Goal: Task Accomplishment & Management: Complete application form

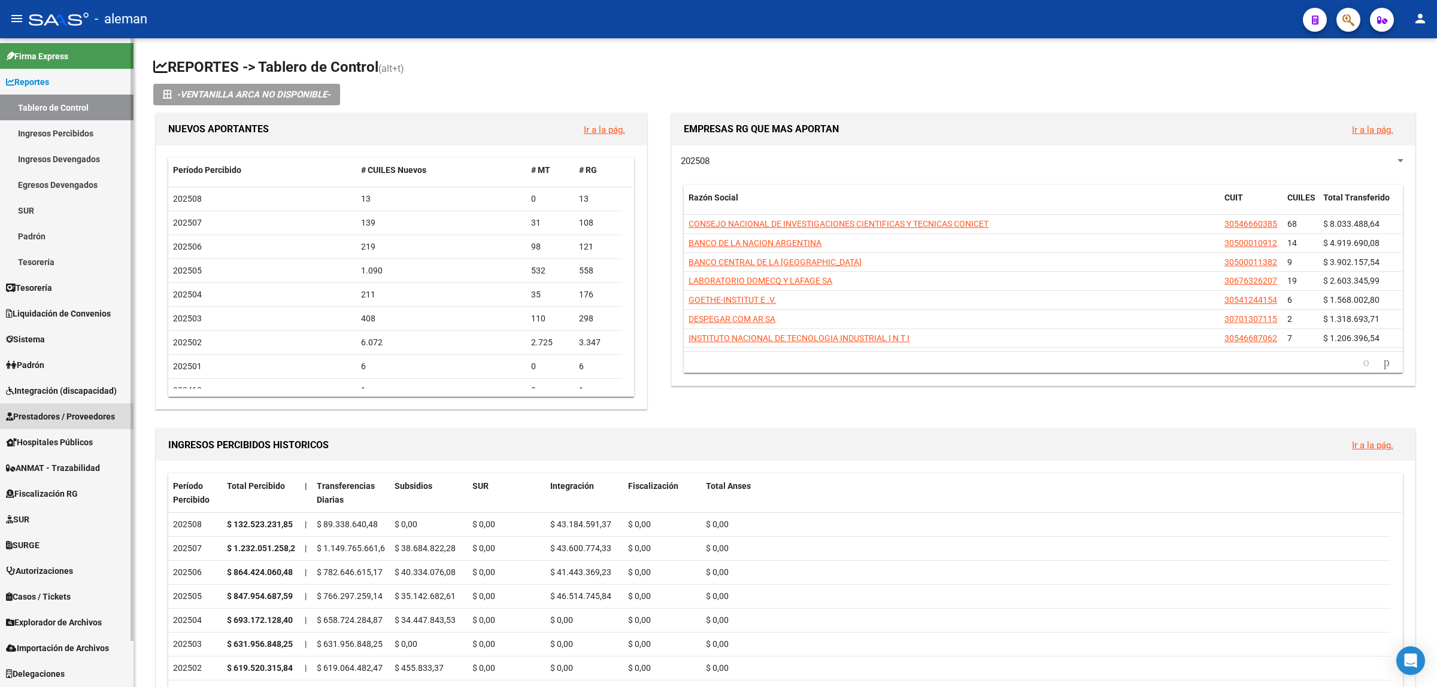
click at [60, 417] on span "Prestadores / Proveedores" at bounding box center [60, 416] width 109 height 13
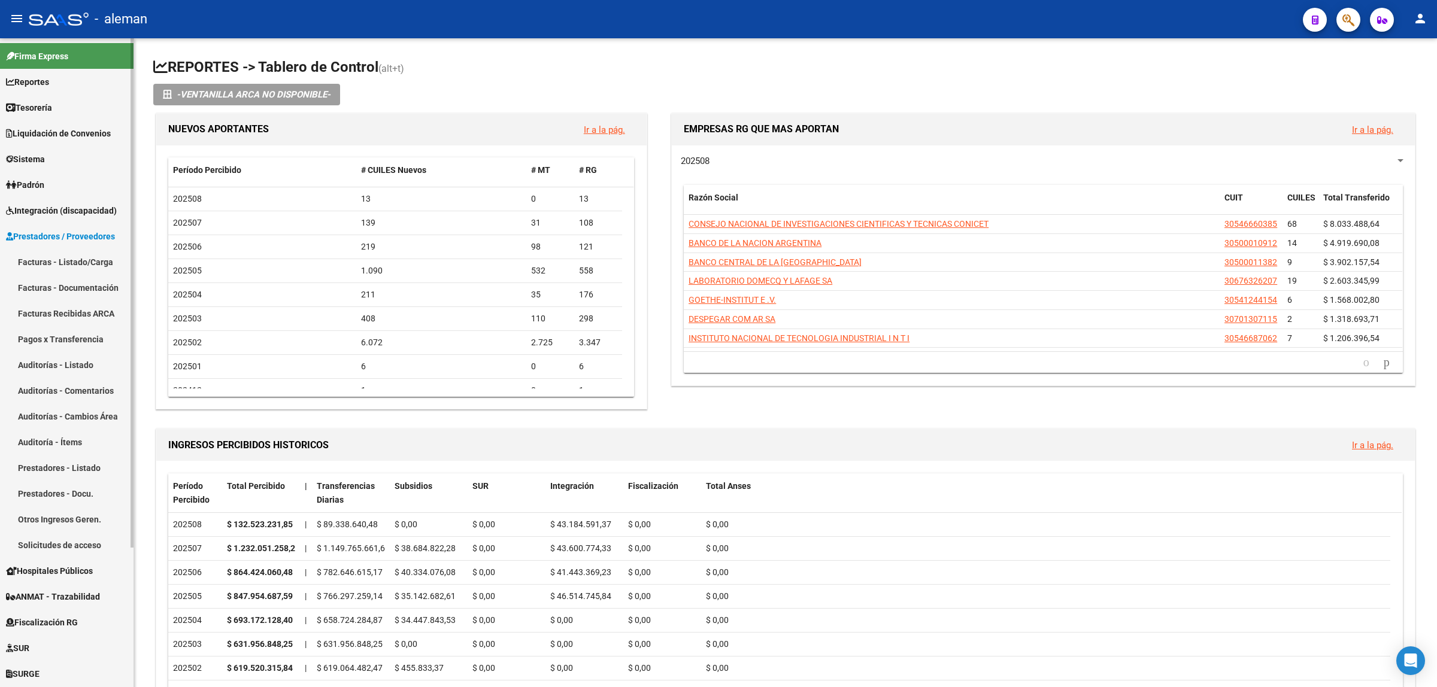
click at [57, 262] on link "Facturas - Listado/Carga" at bounding box center [67, 262] width 134 height 26
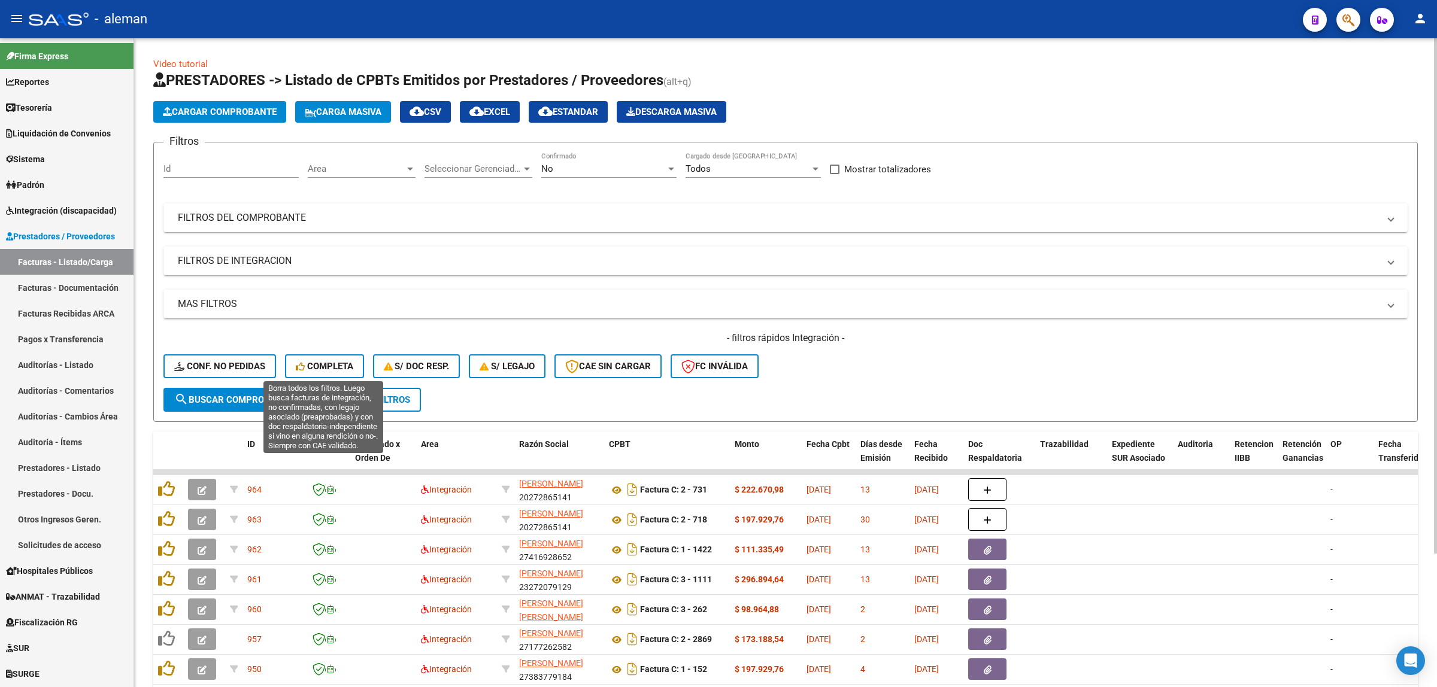
click at [322, 361] on span "Completa" at bounding box center [324, 366] width 57 height 11
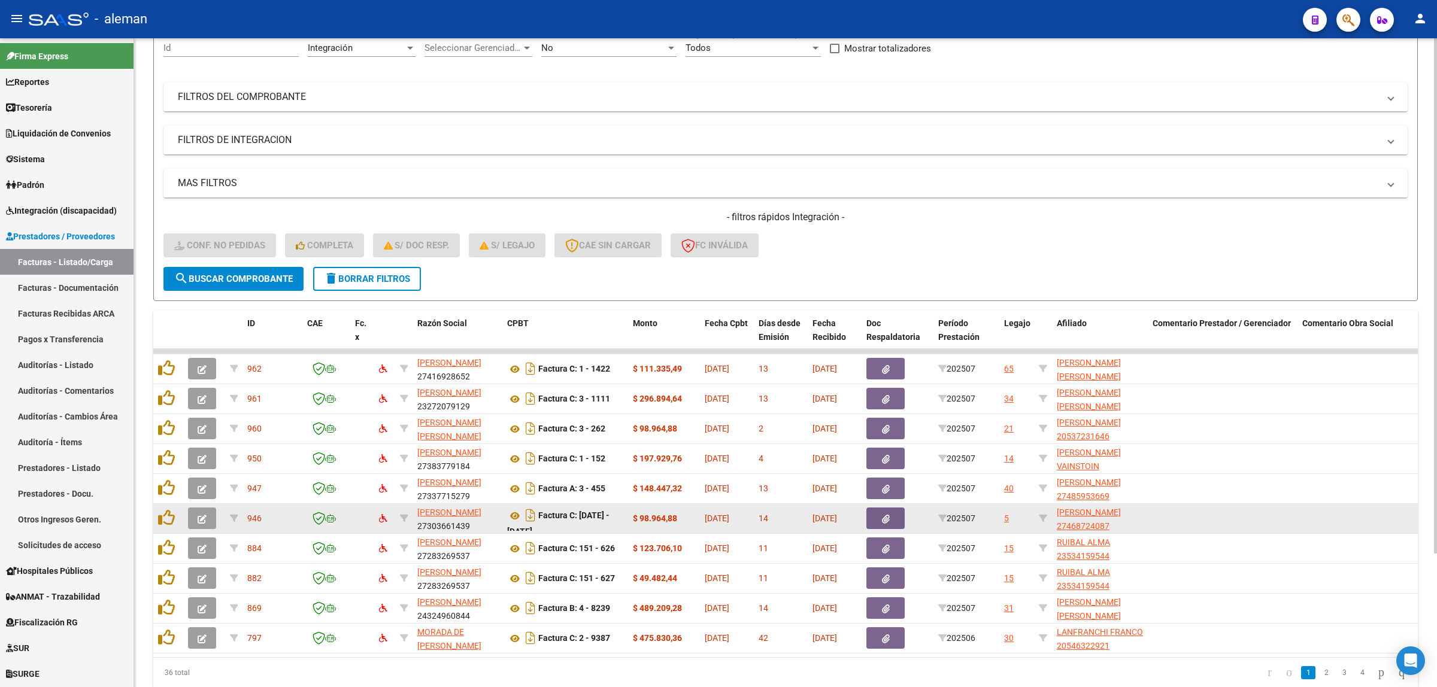
scroll to position [169, 0]
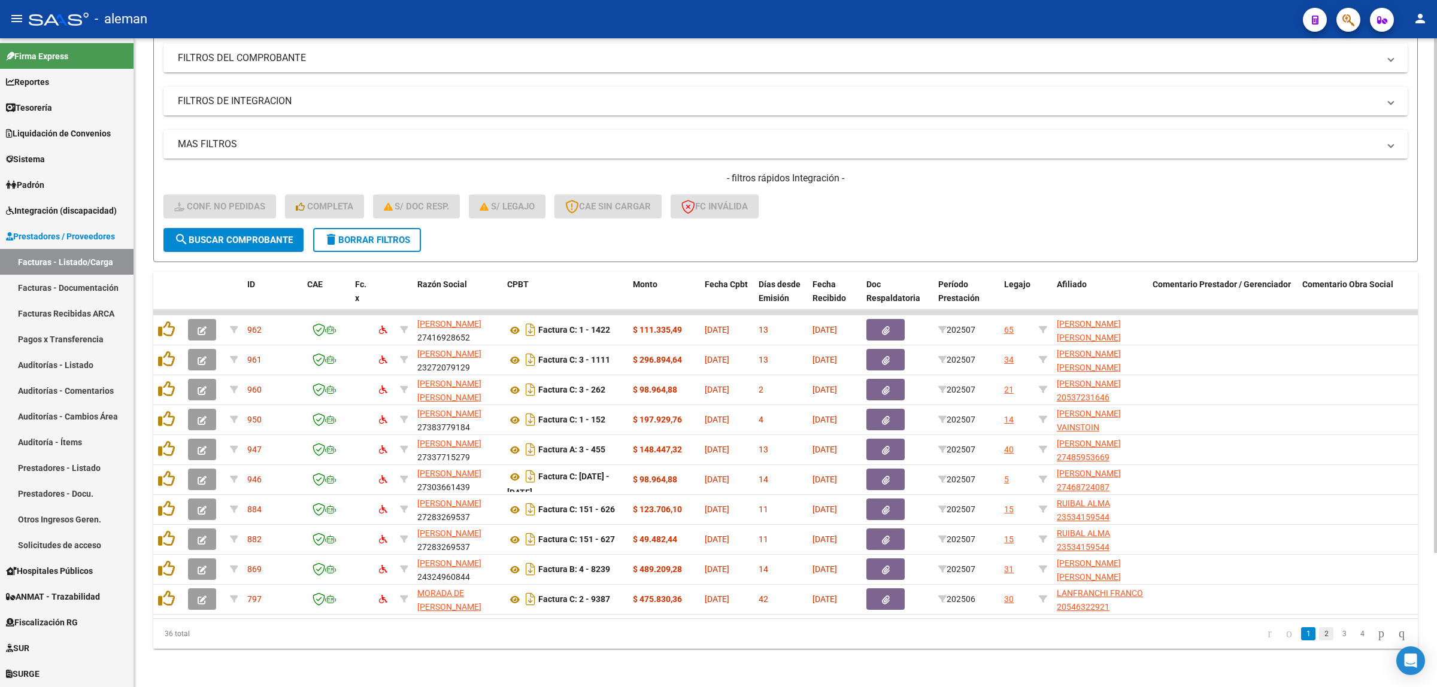
click at [1319, 633] on link "2" at bounding box center [1326, 634] width 14 height 13
click at [1301, 636] on link "1" at bounding box center [1308, 634] width 14 height 13
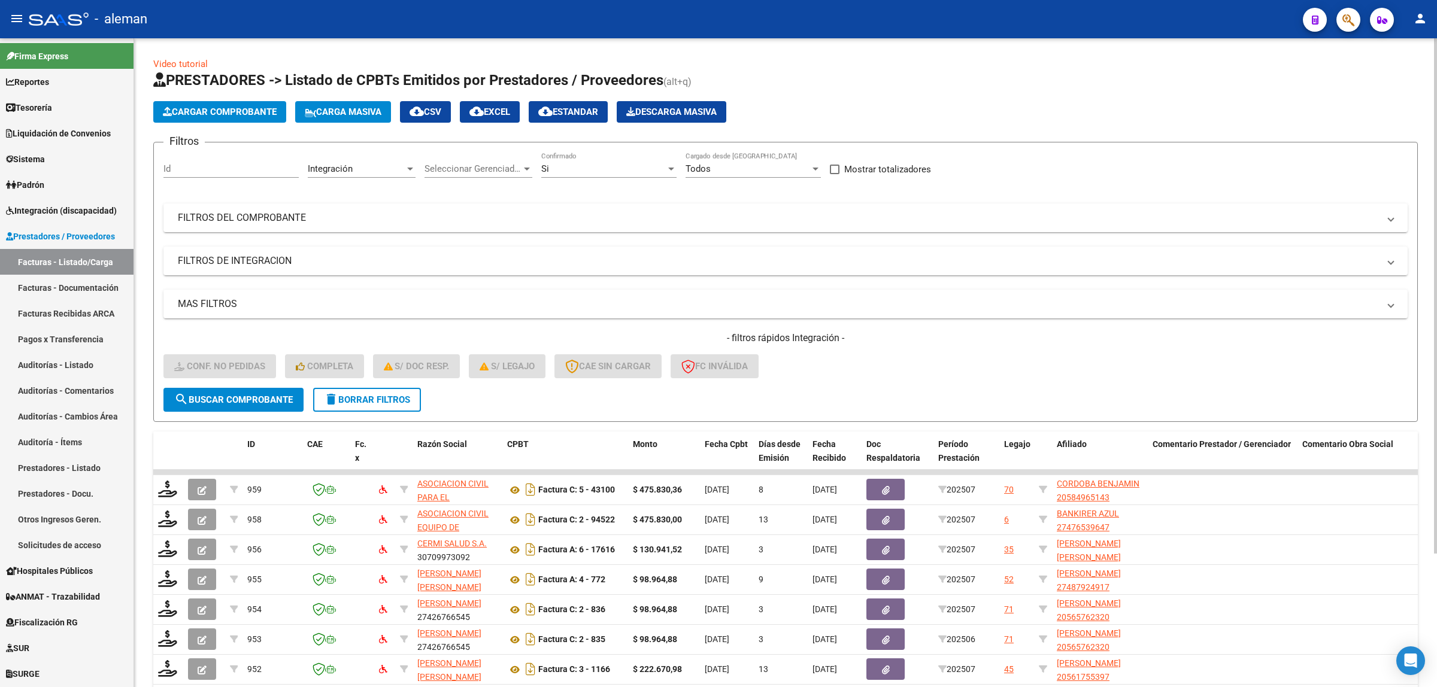
click at [186, 169] on input "Id" at bounding box center [230, 168] width 135 height 11
type input "798"
click at [262, 395] on span "search Buscar Comprobante" at bounding box center [233, 400] width 119 height 11
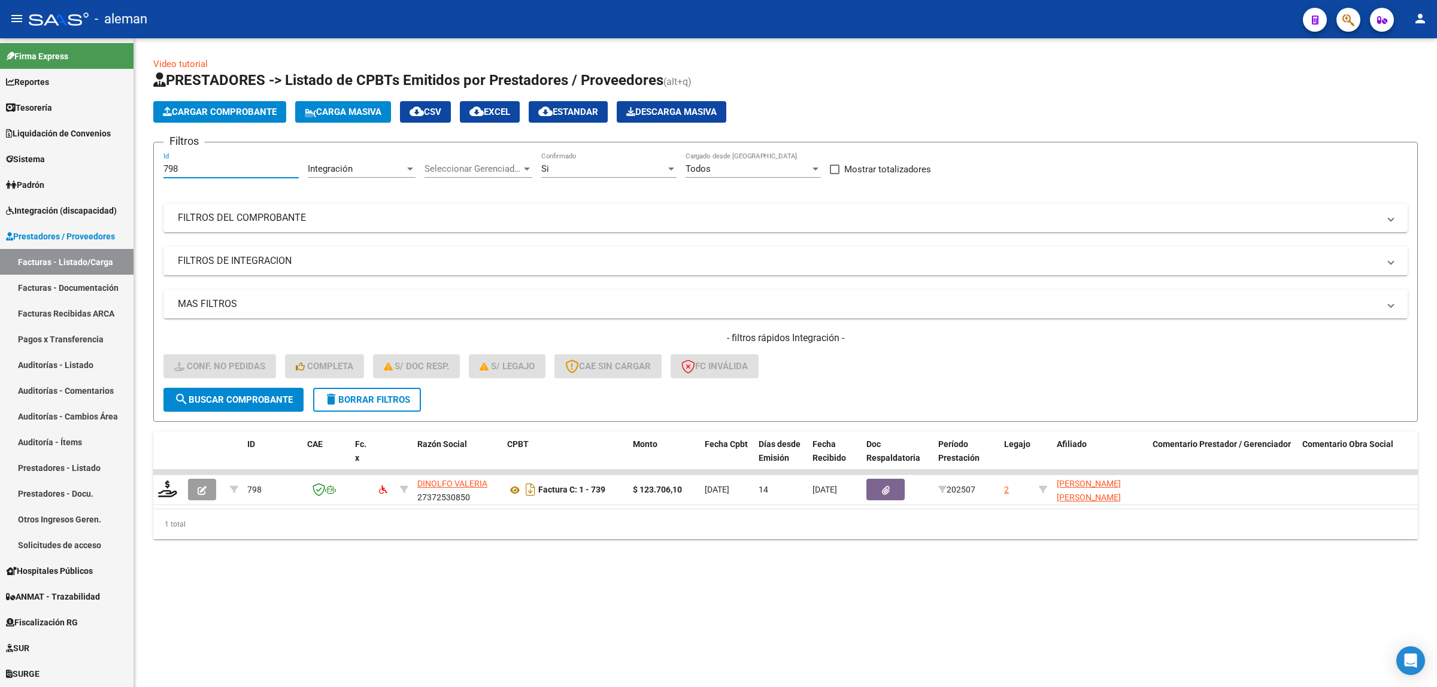
drag, startPoint x: 202, startPoint y: 169, endPoint x: 150, endPoint y: 175, distance: 52.4
click at [150, 175] on div "Video tutorial PRESTADORES -> Listado de CPBTs Emitidos por Prestadores / Prove…" at bounding box center [785, 307] width 1303 height 539
click at [256, 396] on span "search Buscar Comprobante" at bounding box center [233, 400] width 119 height 11
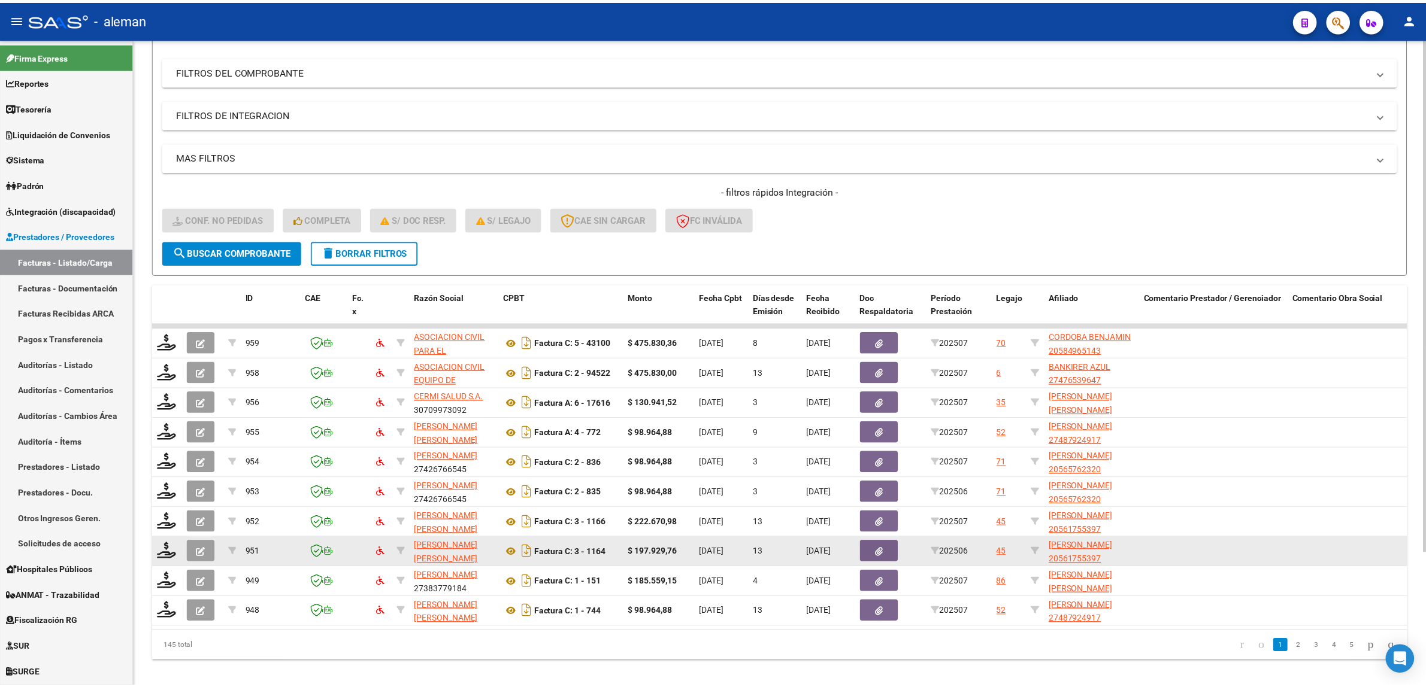
scroll to position [169, 0]
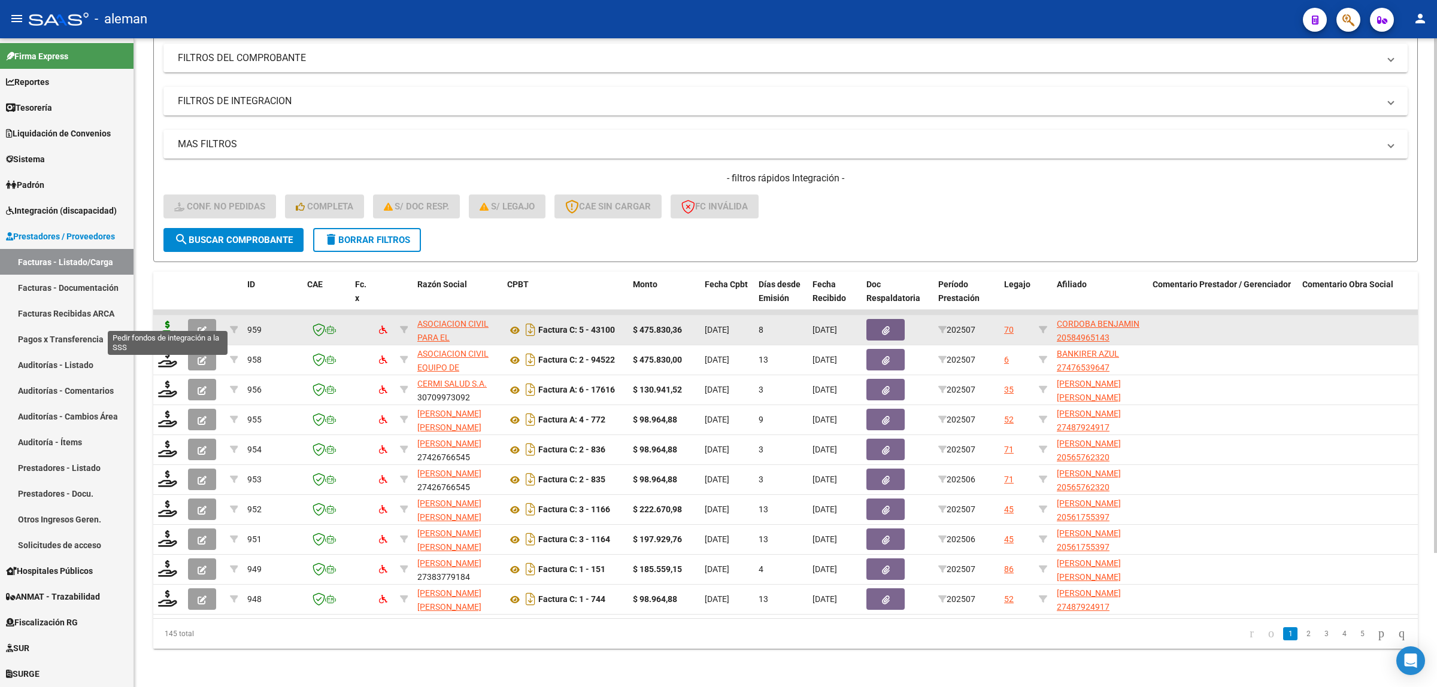
click at [163, 321] on icon at bounding box center [167, 329] width 19 height 17
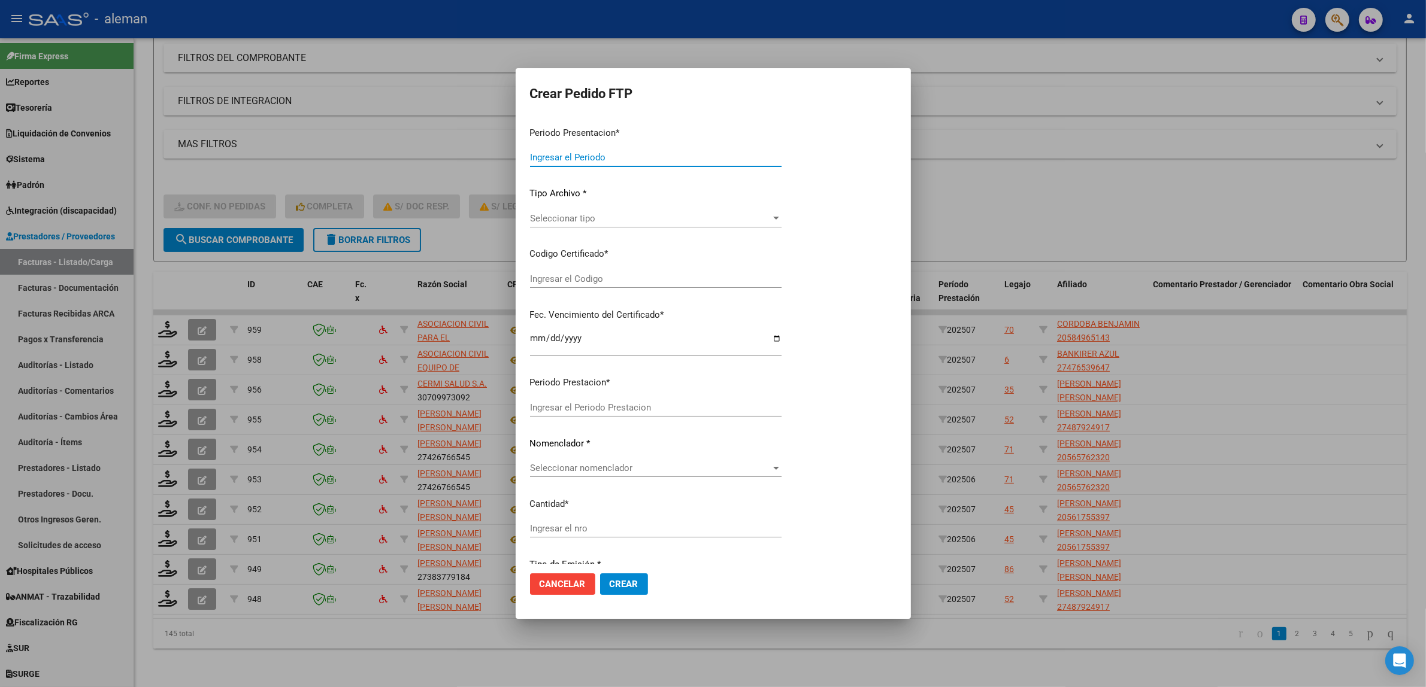
type input "202507"
type input "$ 475.830,36"
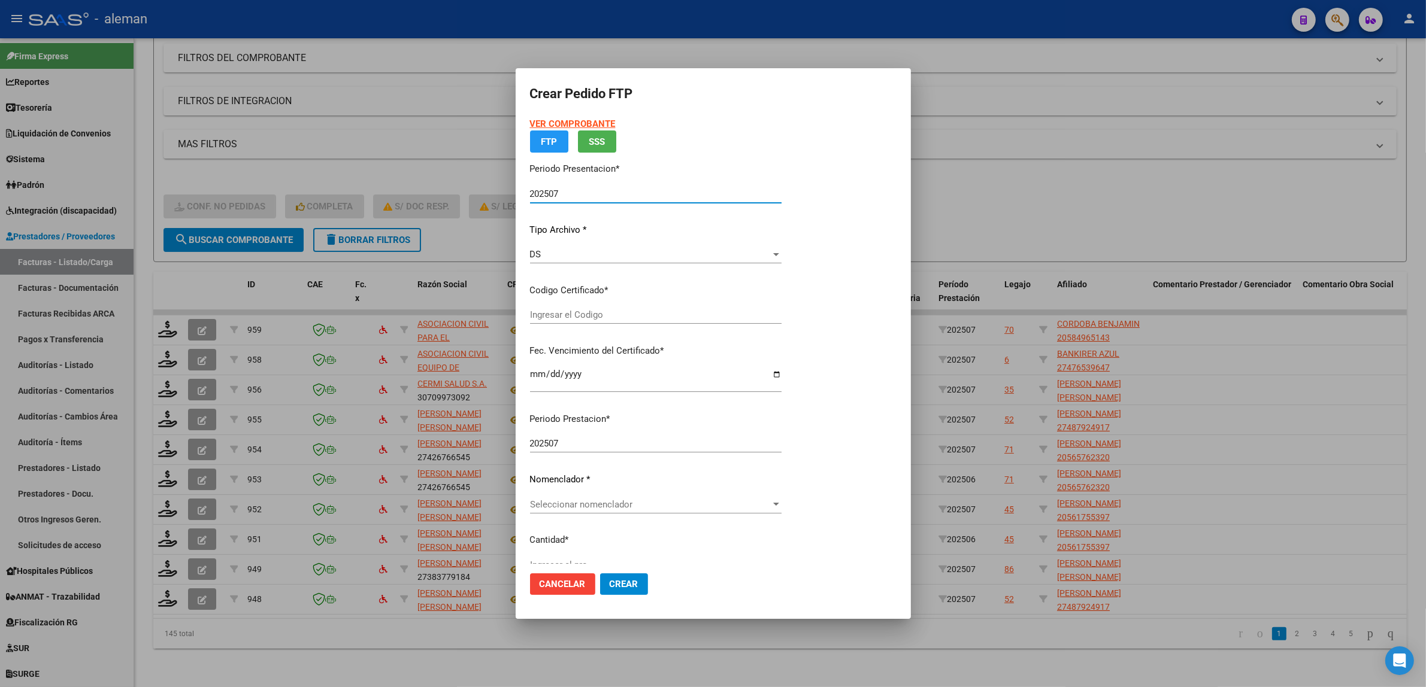
type input "ARG02000584965142023062120260621CBA536"
type input "[DATE]"
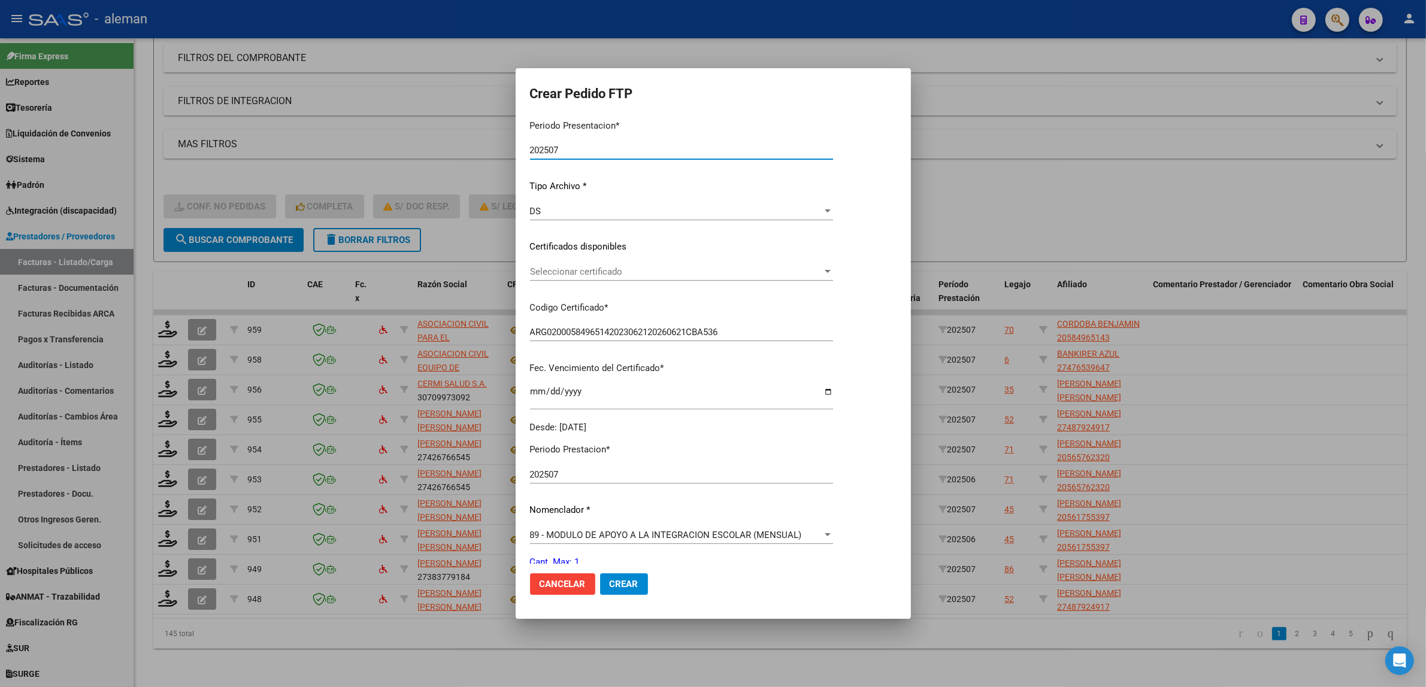
scroll to position [150, 0]
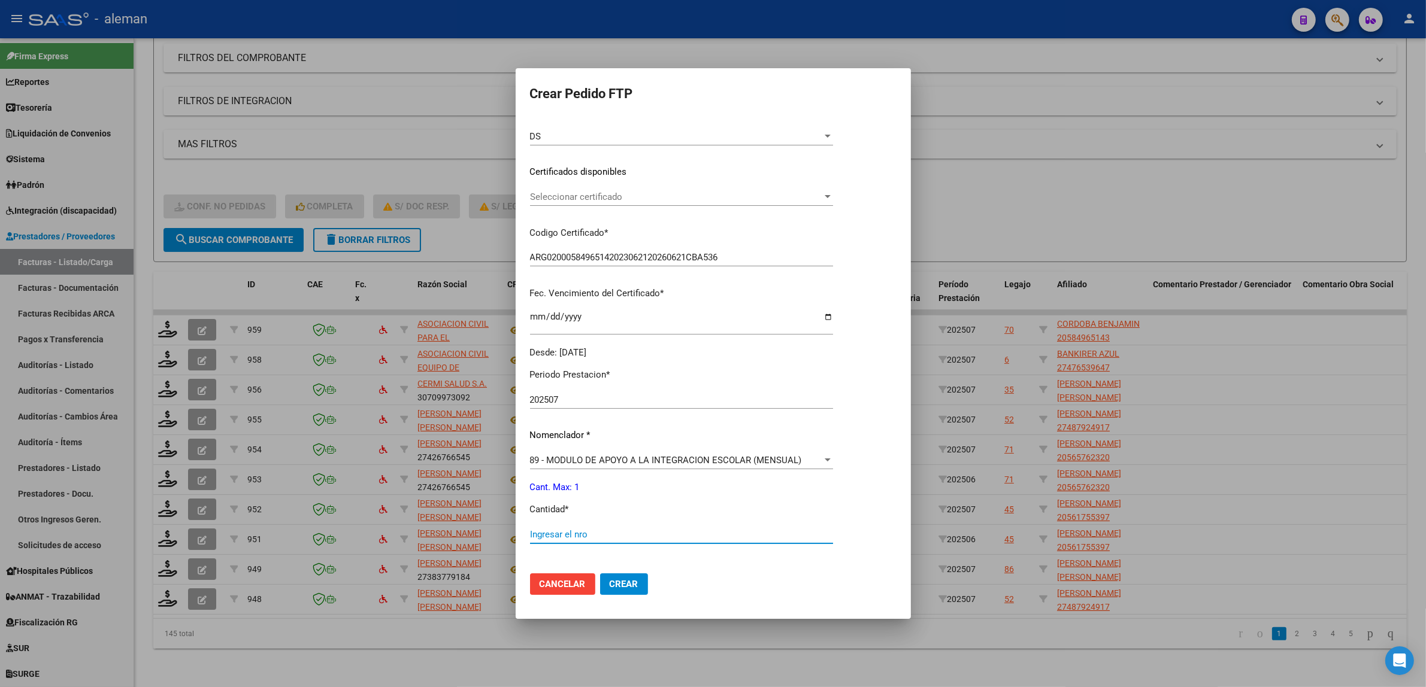
click at [711, 535] on input "Ingresar el nro" at bounding box center [681, 534] width 303 height 11
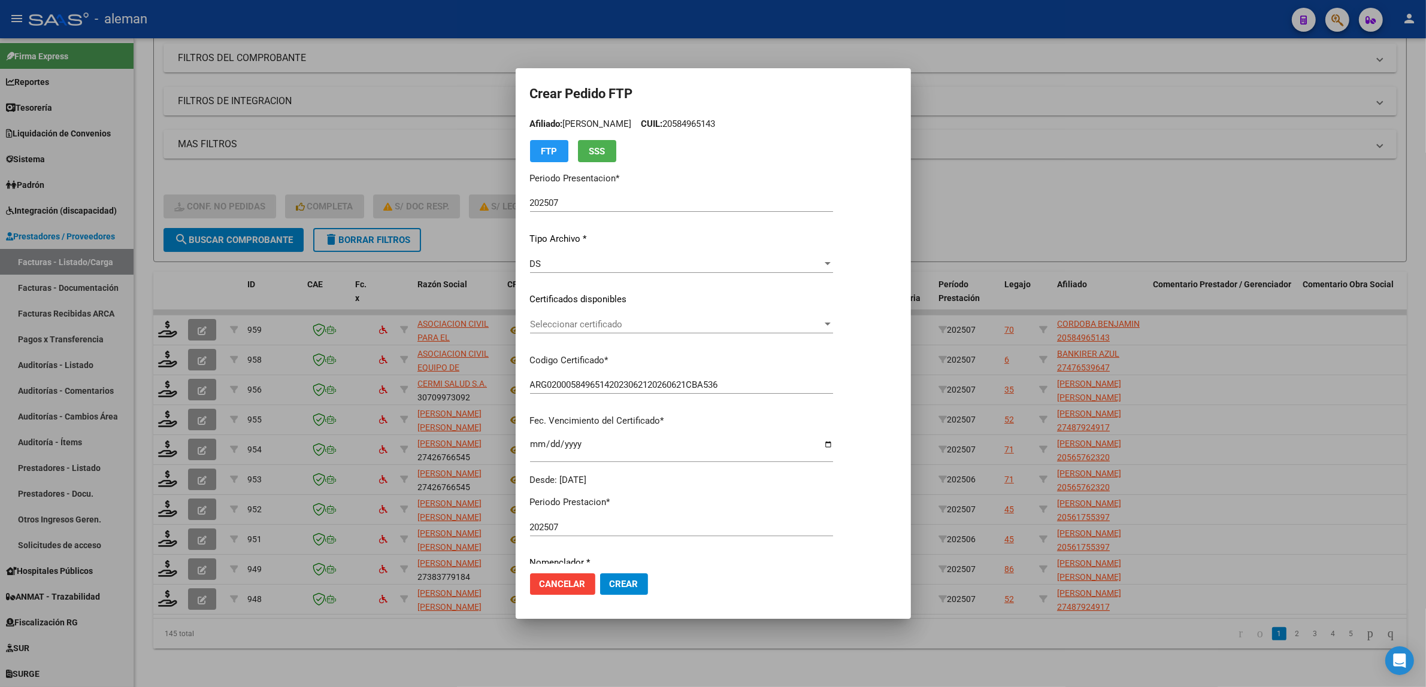
scroll to position [0, 0]
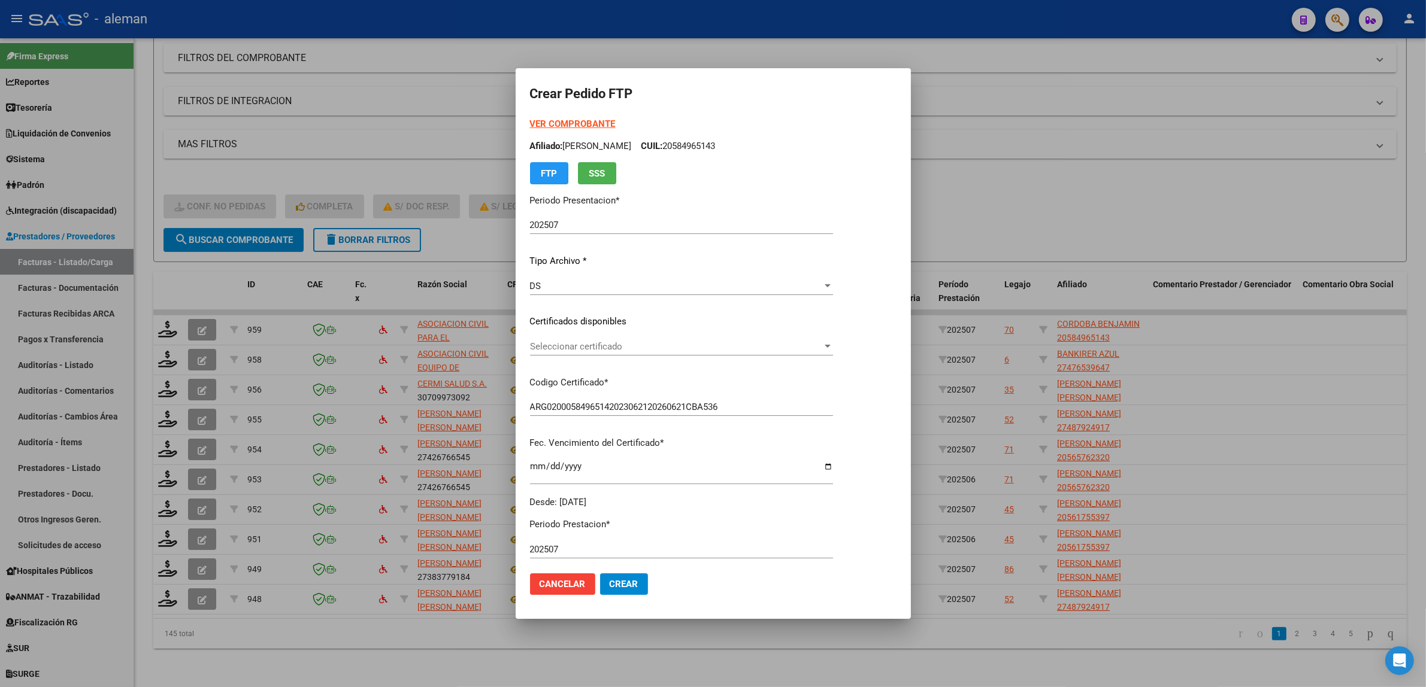
type input "1"
click at [602, 125] on strong "VER COMPROBANTE" at bounding box center [573, 124] width 86 height 11
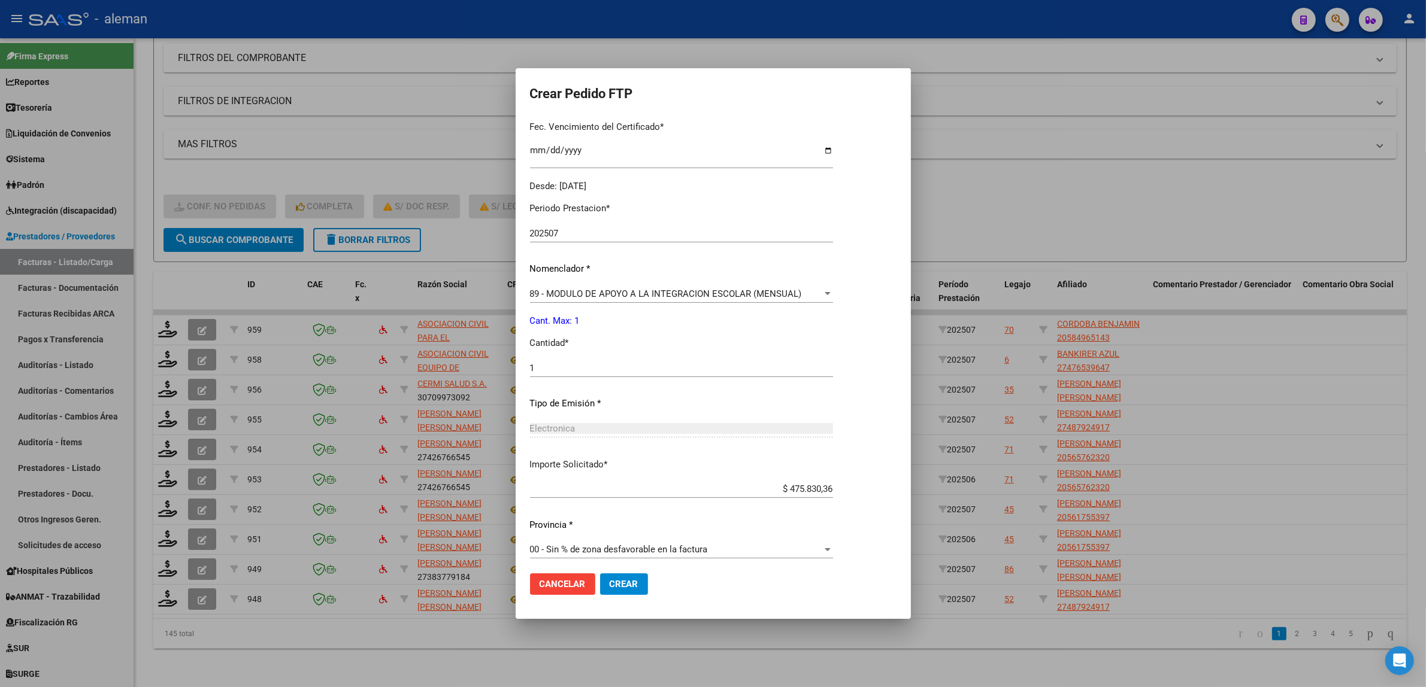
scroll to position [322, 0]
click at [1205, 405] on div at bounding box center [713, 343] width 1426 height 687
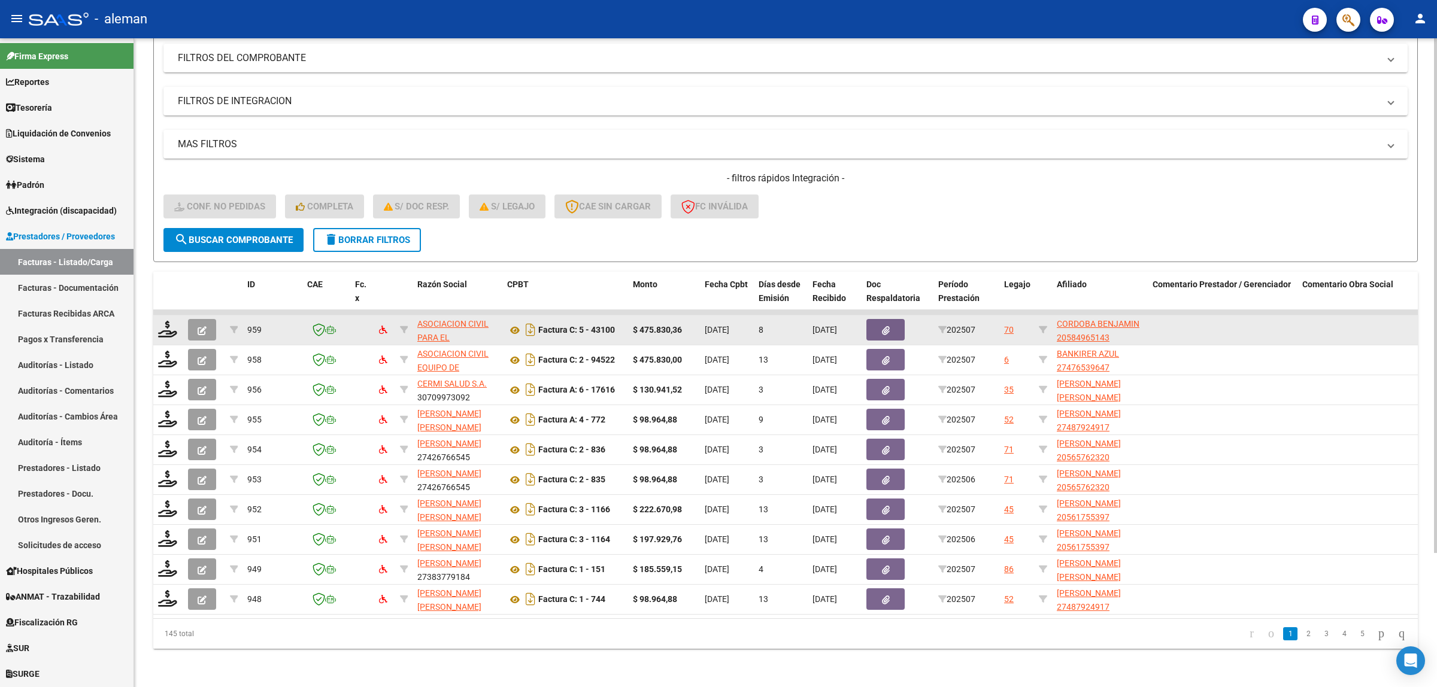
click at [204, 326] on icon "button" at bounding box center [202, 330] width 9 height 9
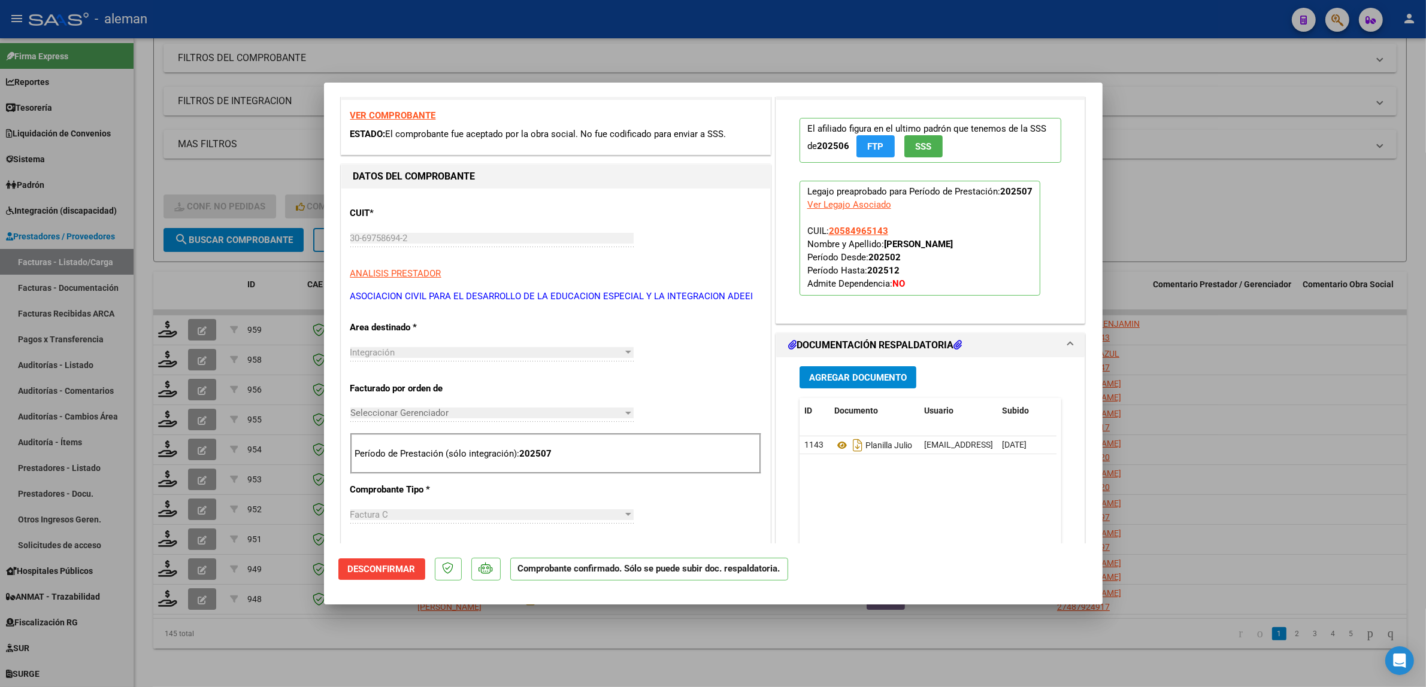
scroll to position [0, 0]
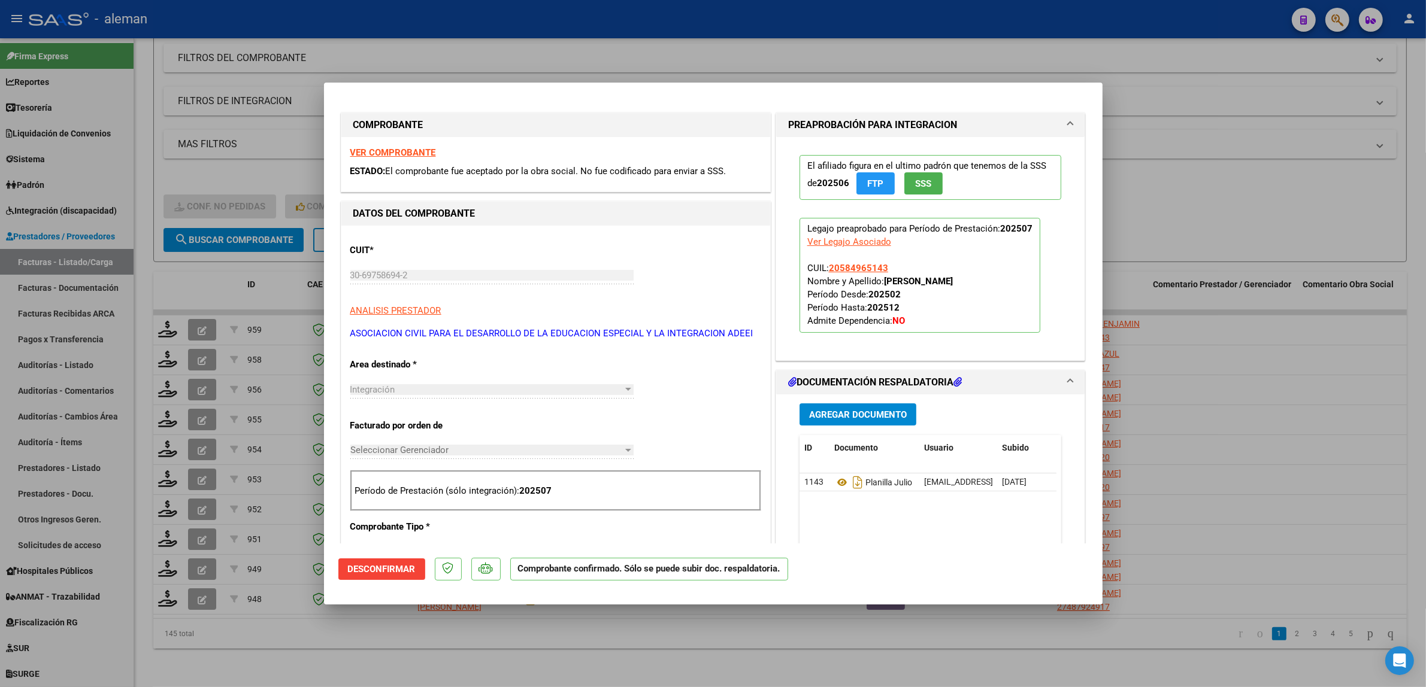
click at [1181, 317] on div at bounding box center [713, 343] width 1426 height 687
type input "$ 0,00"
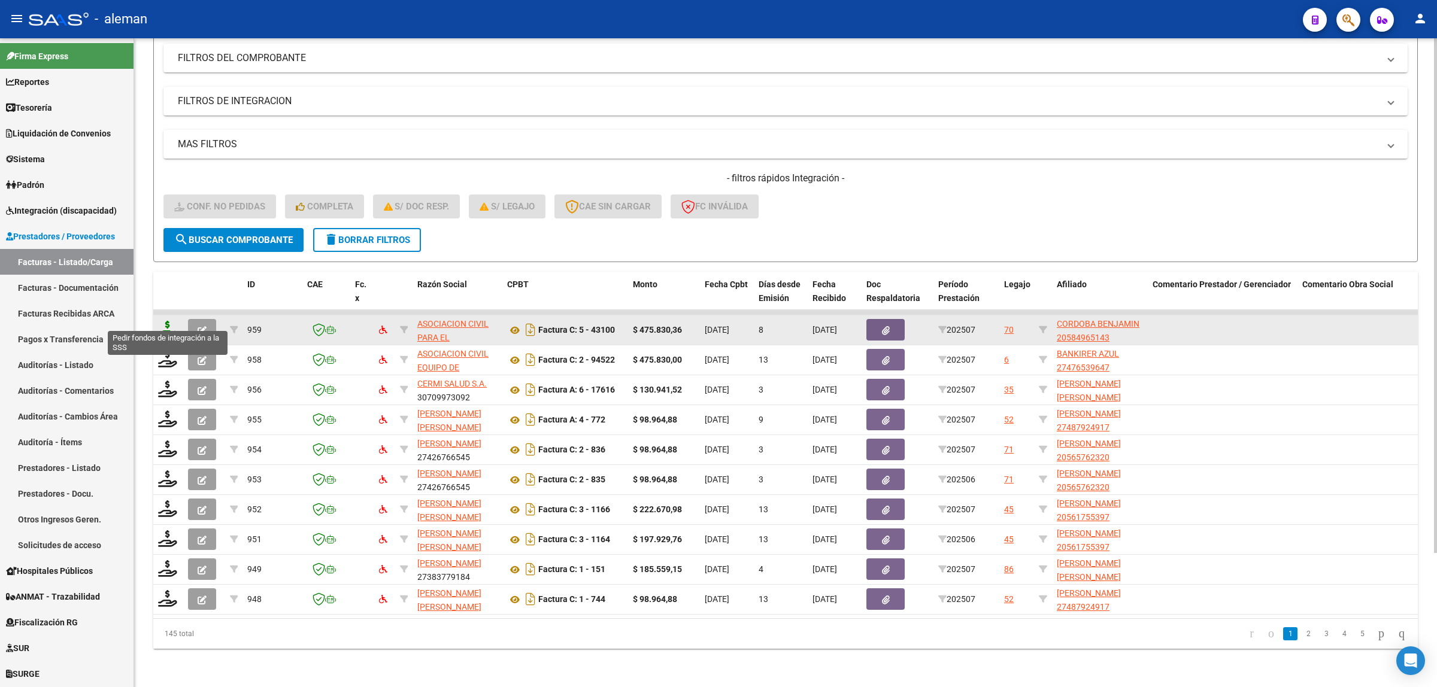
click at [166, 321] on icon at bounding box center [167, 329] width 19 height 17
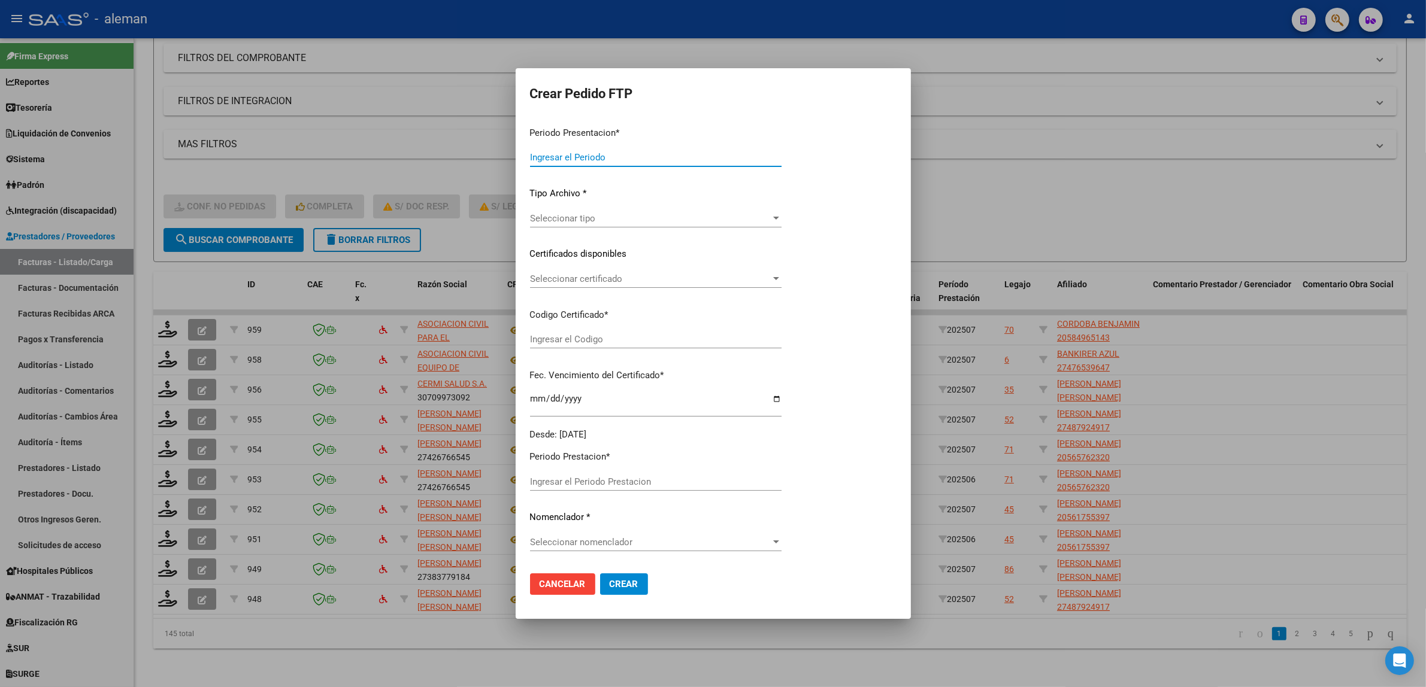
type input "202507"
type input "$ 475.830,36"
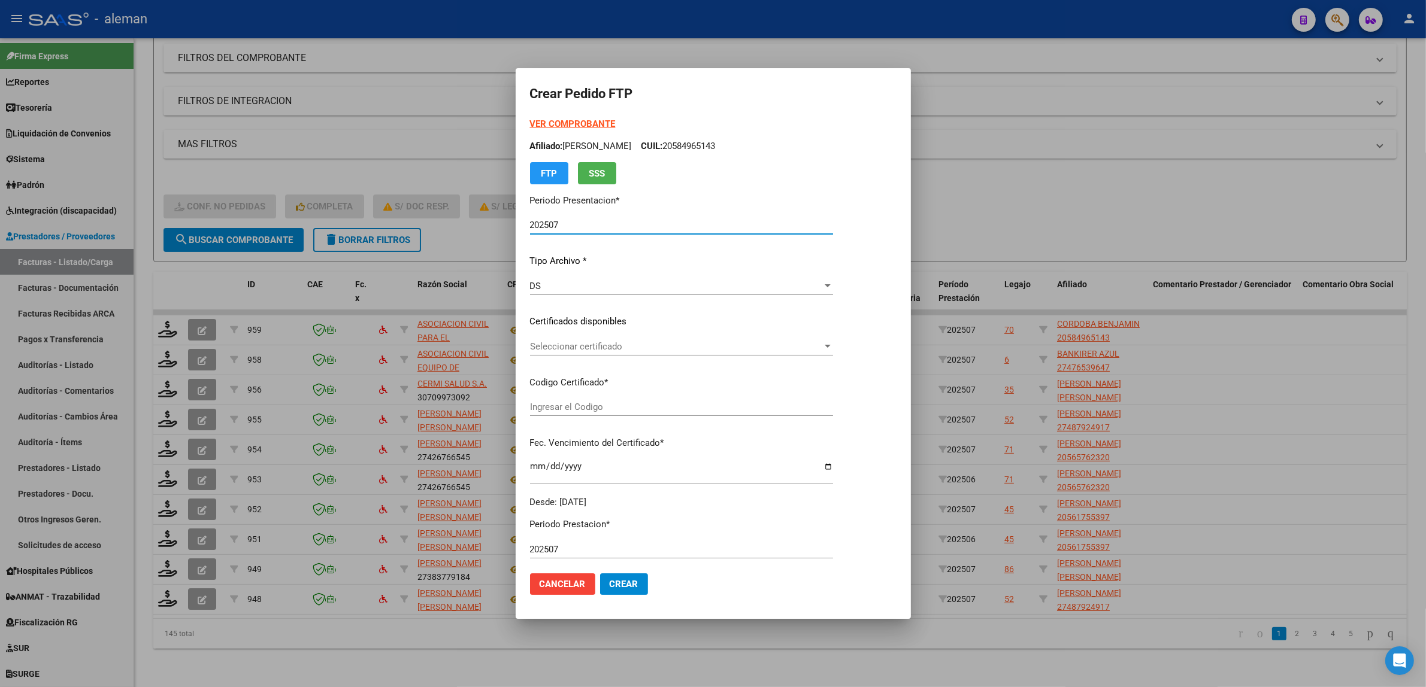
type input "ARG02000584965142023062120260621CBA536"
type input "[DATE]"
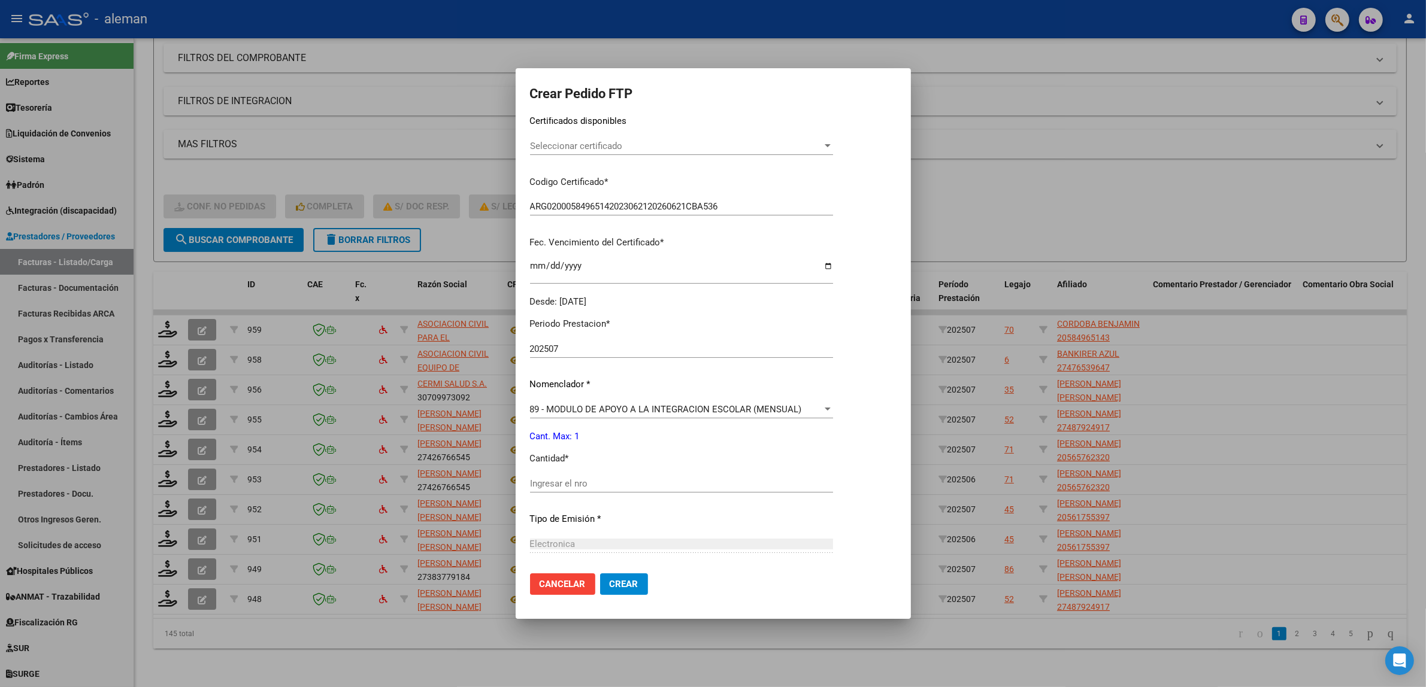
scroll to position [225, 0]
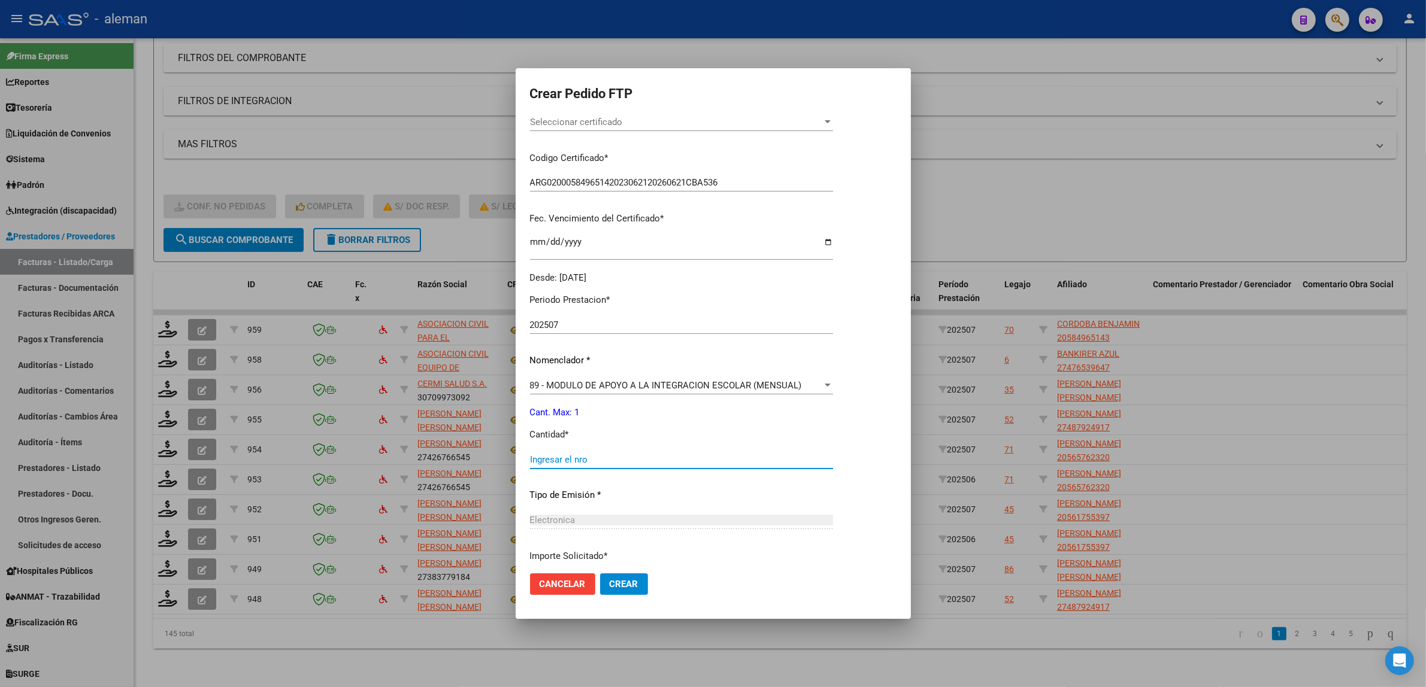
click at [584, 457] on input "Ingresar el nro" at bounding box center [681, 459] width 303 height 11
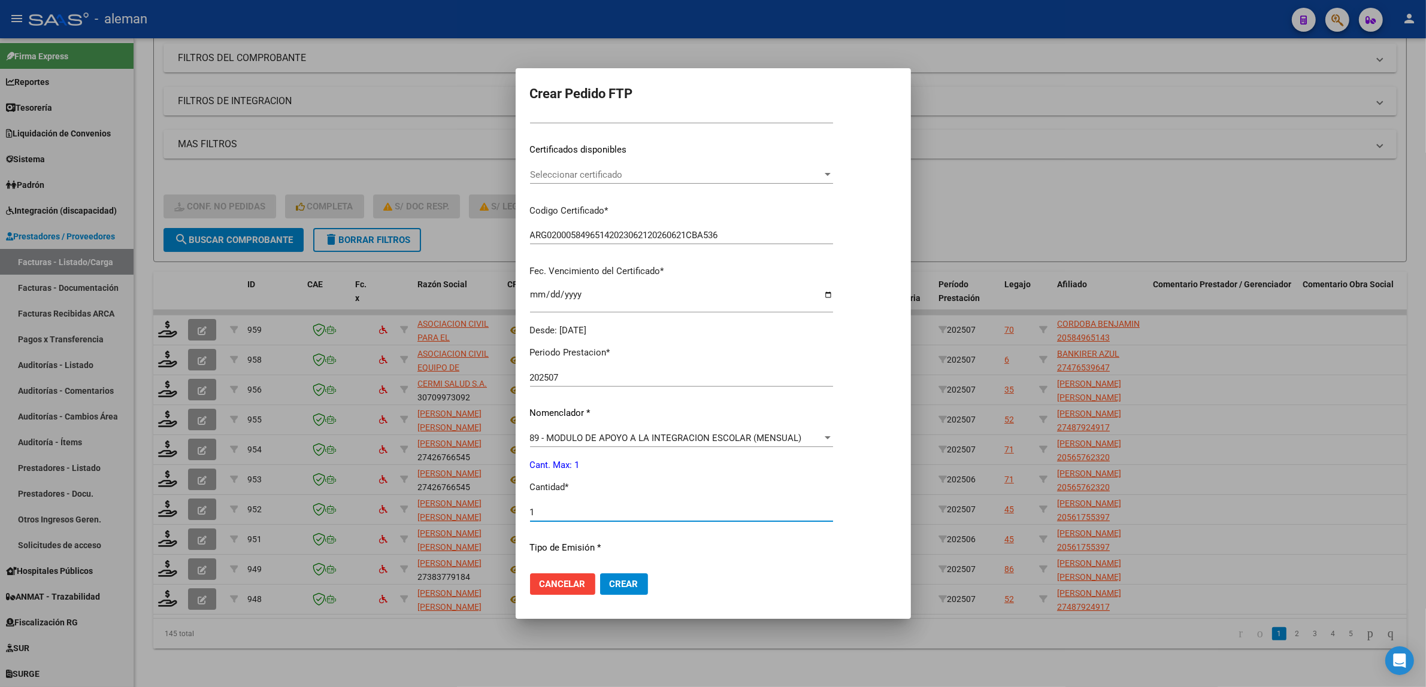
scroll to position [247, 0]
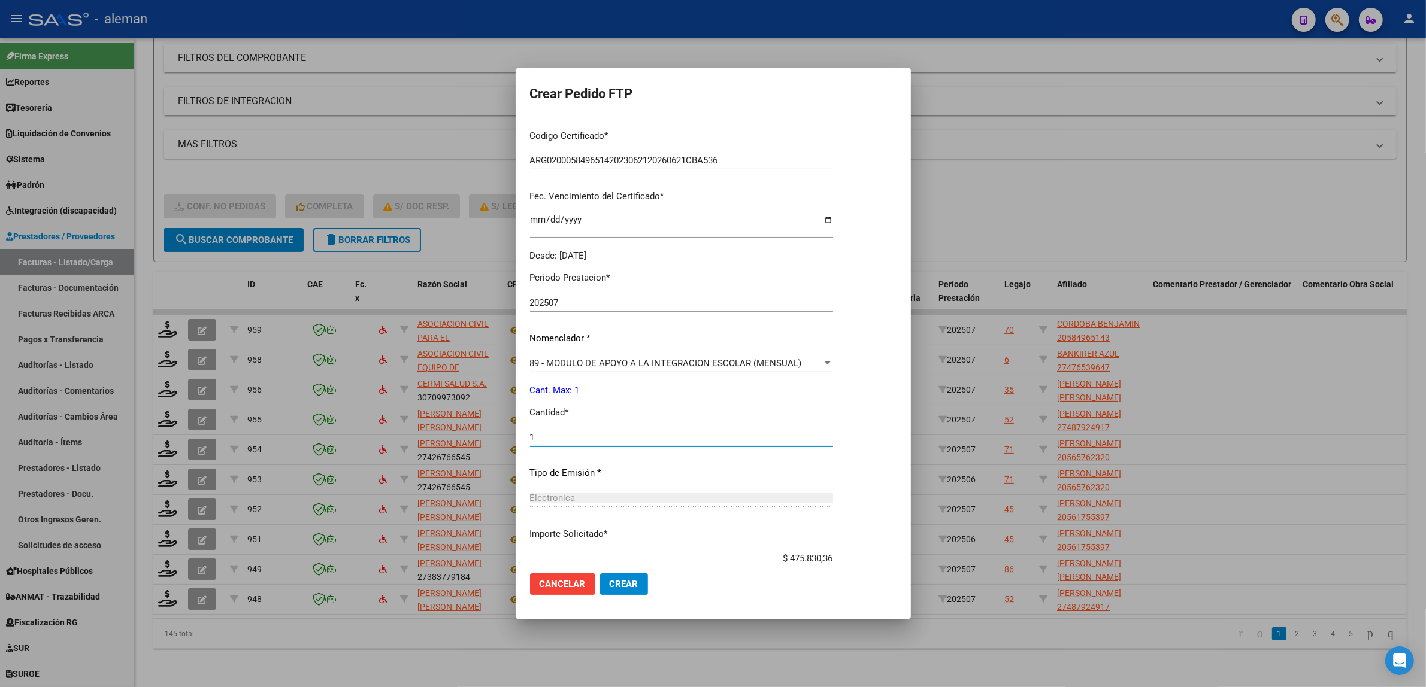
type input "1"
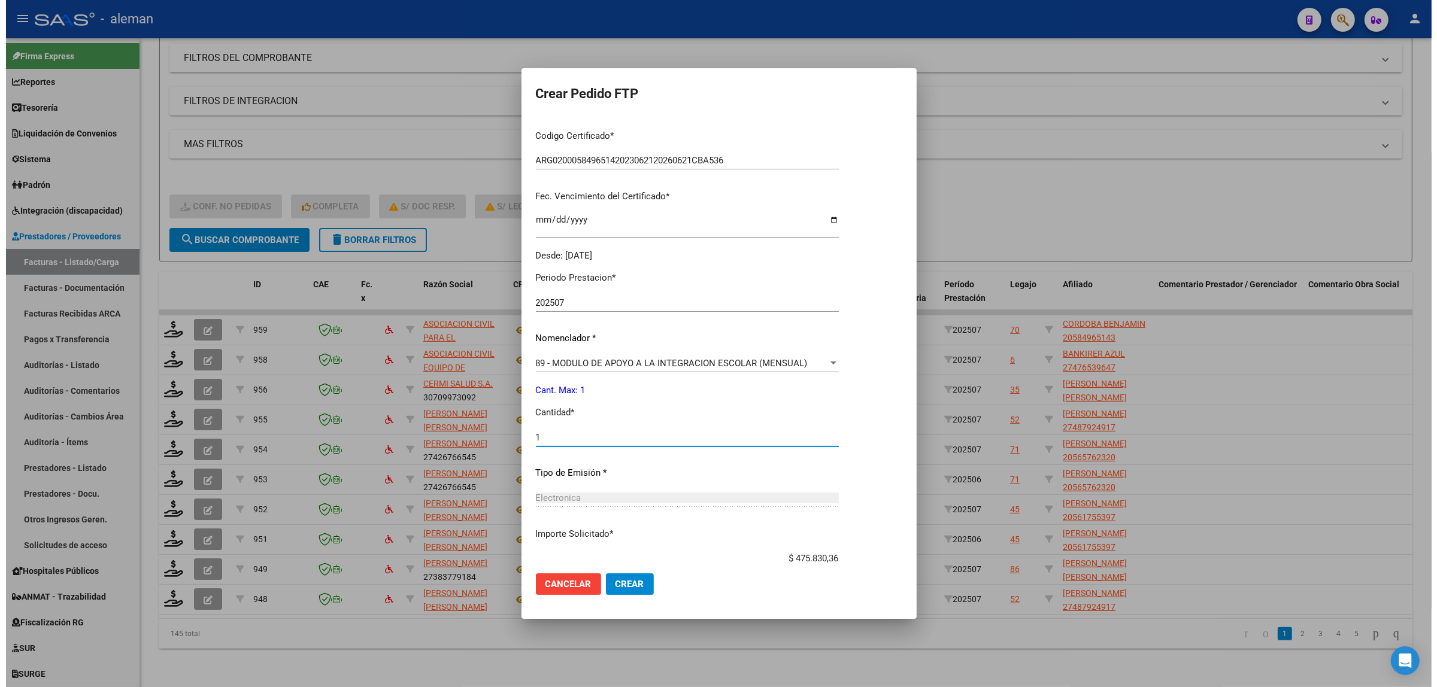
scroll to position [322, 0]
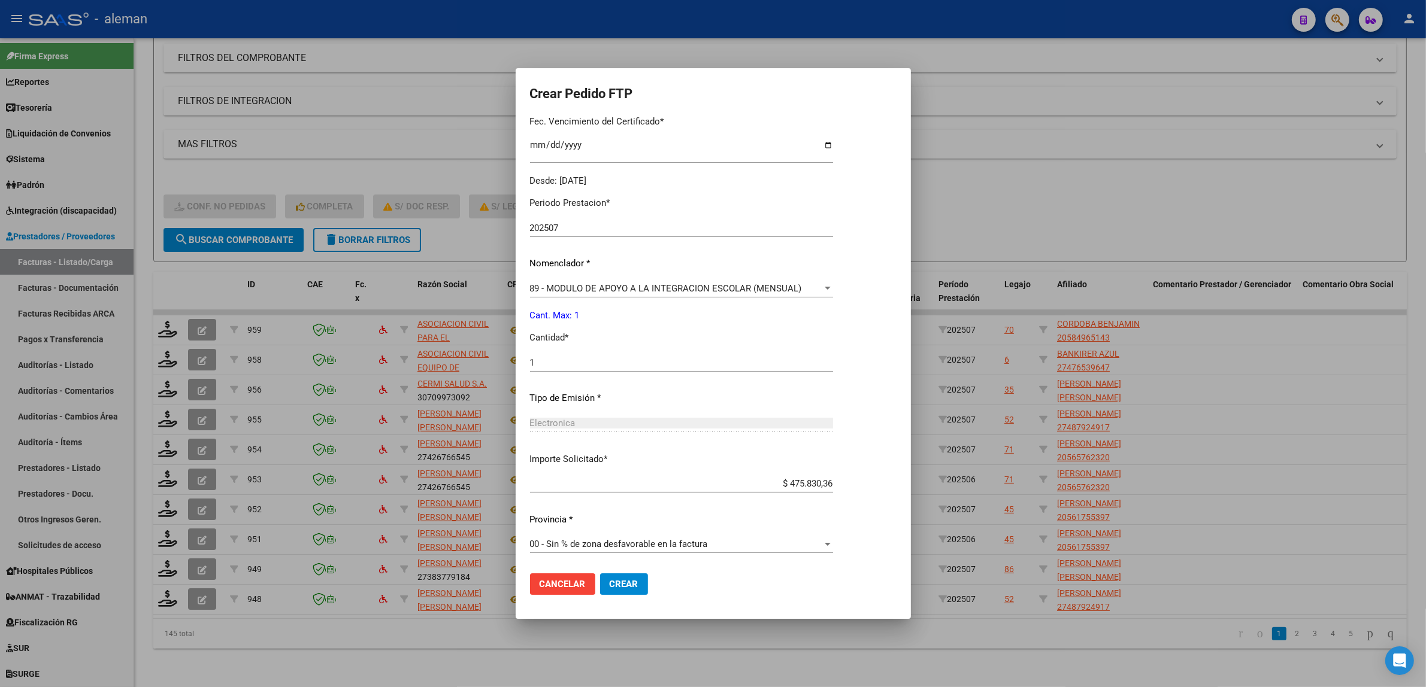
click at [1301, 527] on div at bounding box center [713, 343] width 1426 height 687
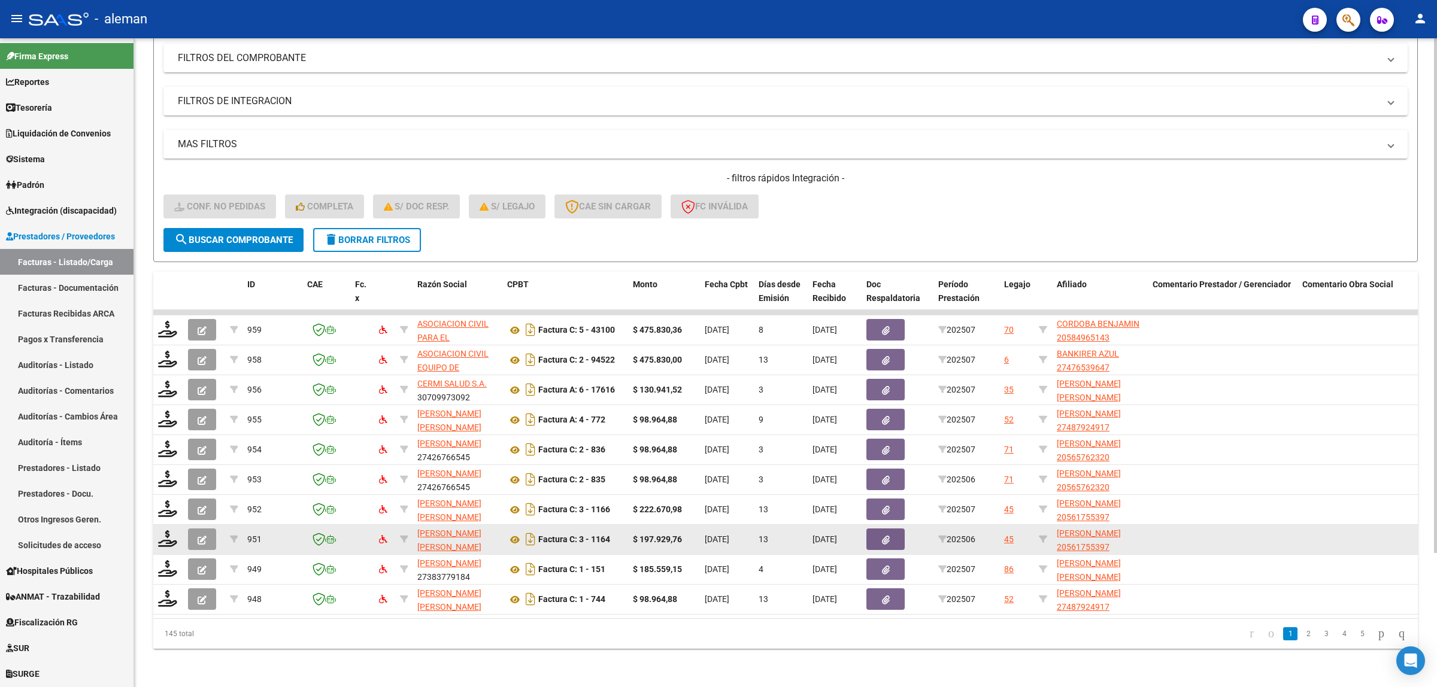
scroll to position [29, 0]
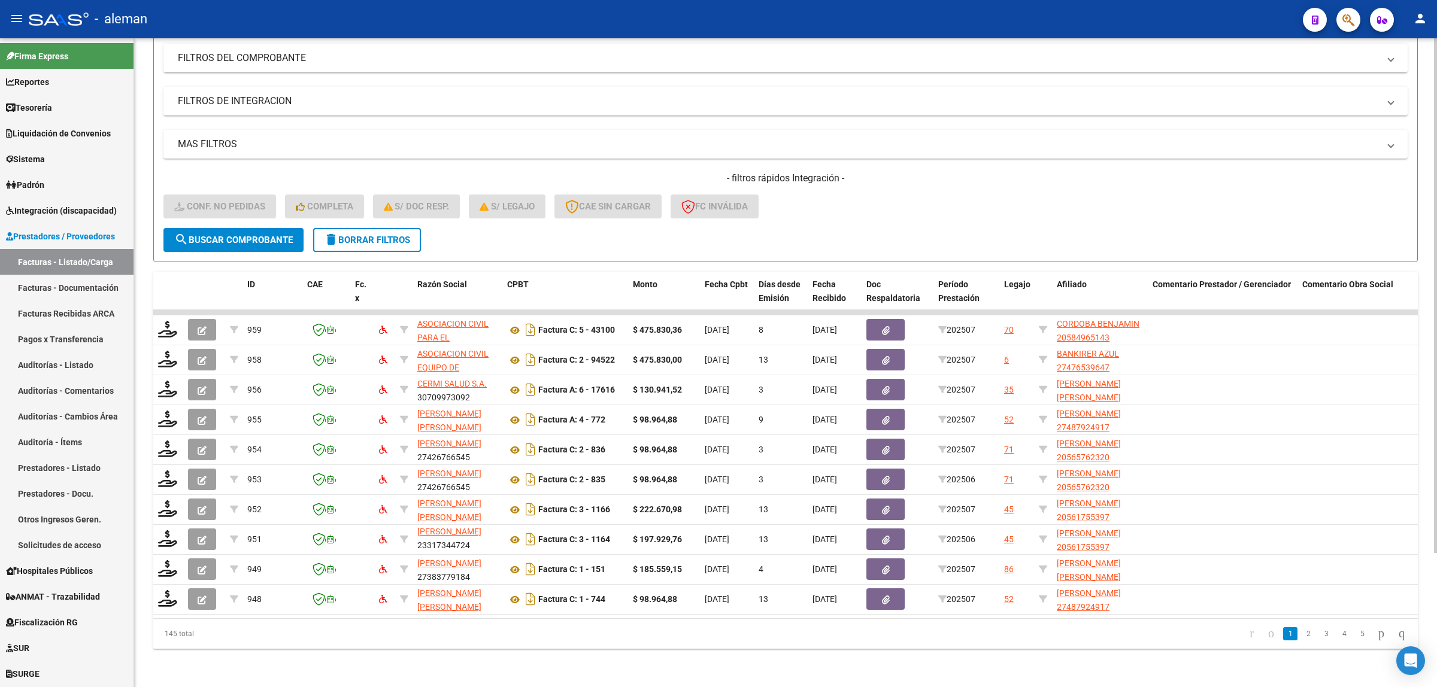
click at [617, 663] on div "Video tutorial PRESTADORES -> Listado de CPBTs Emitidos por Prestadores / Prove…" at bounding box center [785, 282] width 1303 height 809
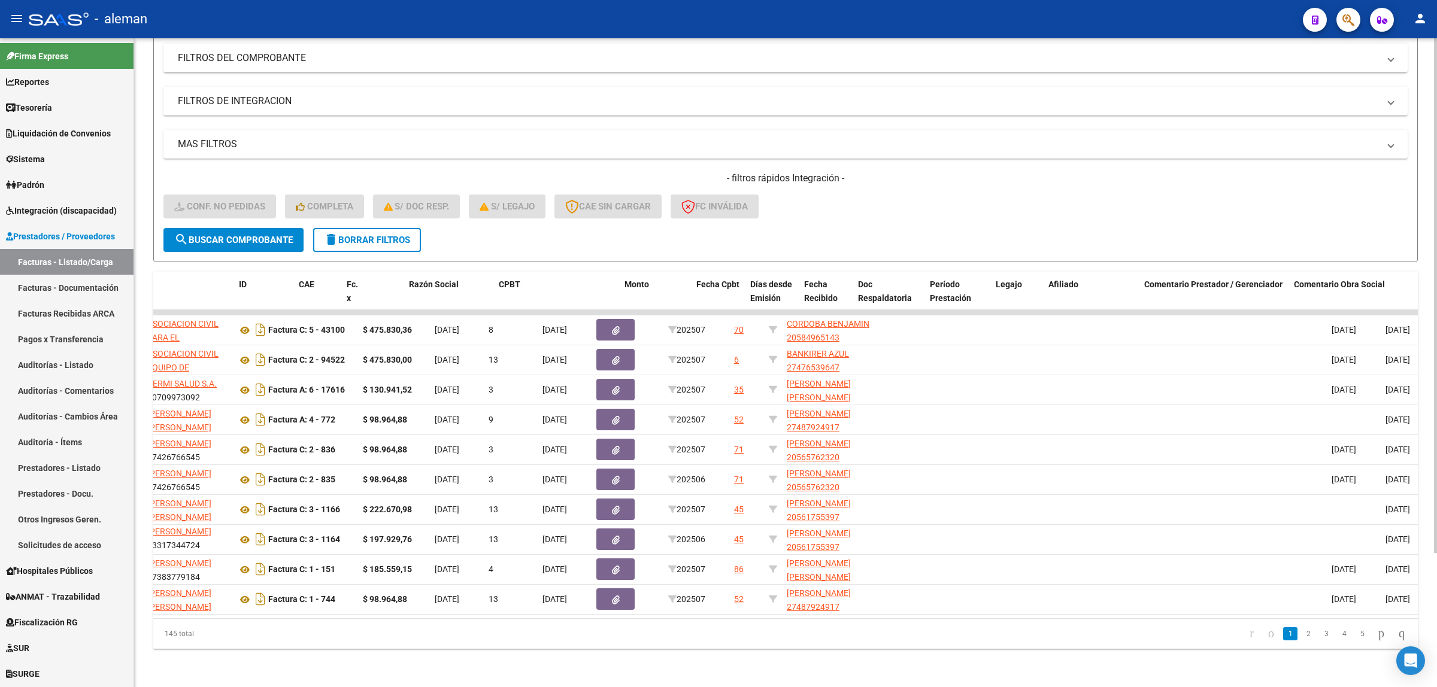
scroll to position [0, 8]
